Goal: Information Seeking & Learning: Learn about a topic

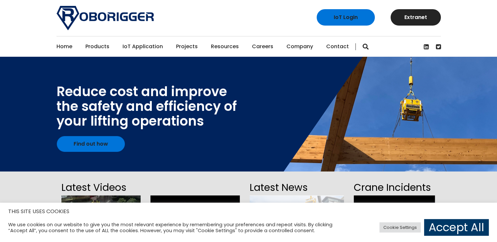
click at [265, 44] on link "Careers" at bounding box center [262, 46] width 21 height 20
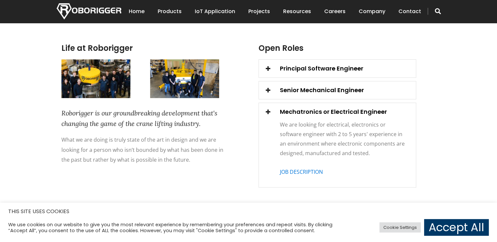
scroll to position [201, 0]
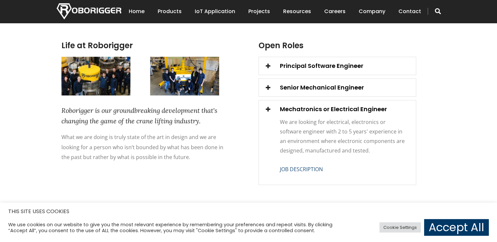
click at [304, 171] on link "JOB DESCRIPTION" at bounding box center [301, 169] width 43 height 7
